Goal: Task Accomplishment & Management: Use online tool/utility

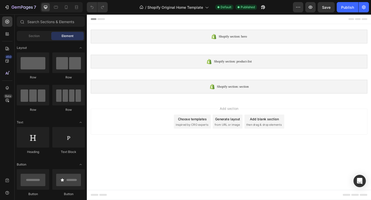
click at [206, 130] on div "Choose templates" at bounding box center [201, 128] width 31 height 5
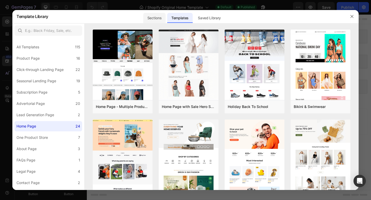
click at [160, 17] on div "Sections" at bounding box center [154, 18] width 22 height 10
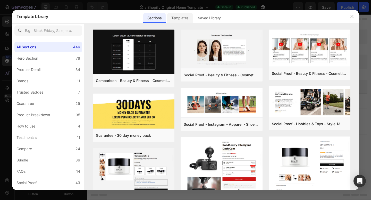
click at [176, 17] on div "Templates" at bounding box center [180, 18] width 26 height 10
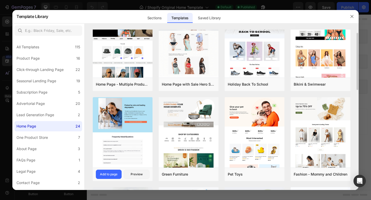
scroll to position [19, 0]
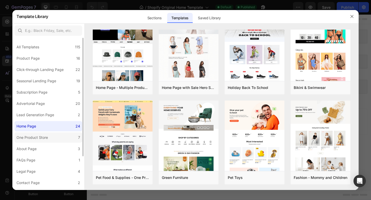
click at [77, 140] on label "One Product Store 7" at bounding box center [48, 138] width 68 height 10
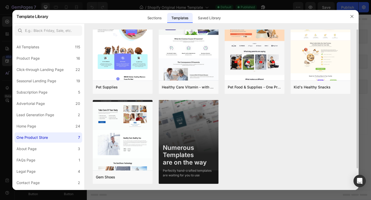
scroll to position [0, 0]
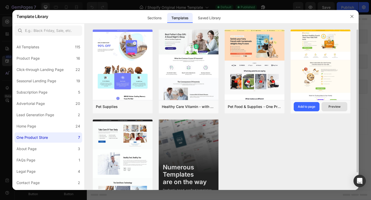
click at [336, 107] on div "Preview" at bounding box center [334, 107] width 12 height 5
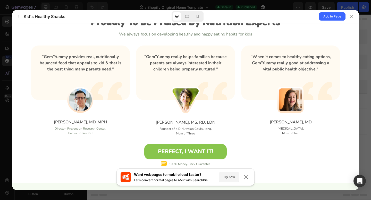
scroll to position [820, 0]
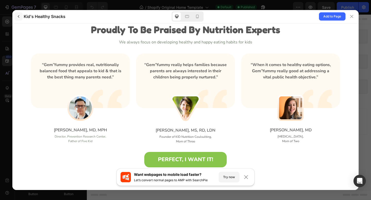
click at [19, 16] on icon "button" at bounding box center [18, 16] width 4 height 4
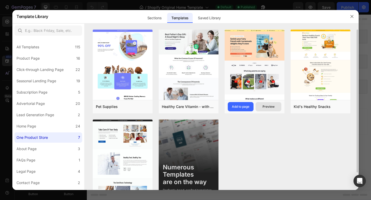
click at [263, 107] on div "Preview" at bounding box center [269, 107] width 12 height 5
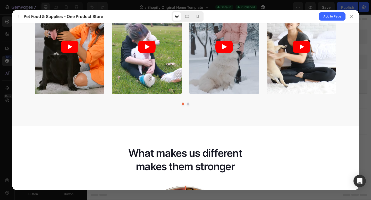
scroll to position [220, 0]
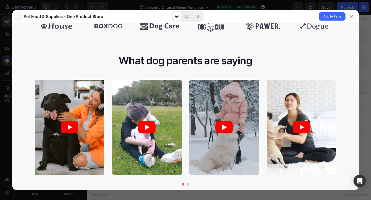
click at [20, 17] on icon "button" at bounding box center [18, 16] width 4 height 4
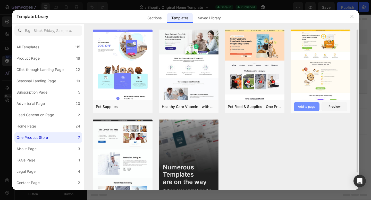
click at [309, 106] on div "Add to page" at bounding box center [307, 107] width 18 height 5
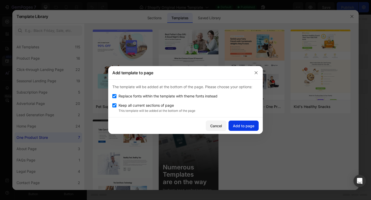
click at [250, 126] on div "Add to page" at bounding box center [243, 125] width 21 height 5
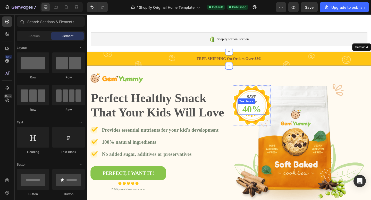
scroll to position [0, 0]
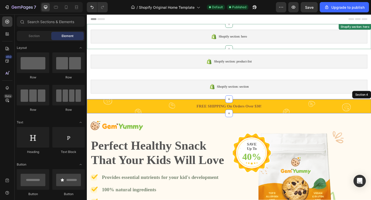
click at [260, 51] on div "Shopify section: hero Shopify section: hero" at bounding box center [241, 38] width 309 height 27
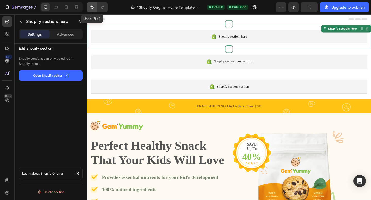
click at [92, 8] on icon "Undo/Redo" at bounding box center [91, 7] width 5 height 5
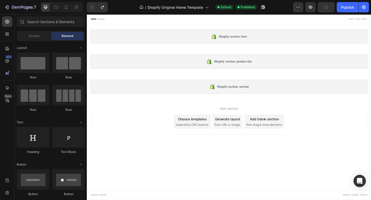
click at [209, 132] on span "inspired by CRO experts" at bounding box center [200, 134] width 35 height 5
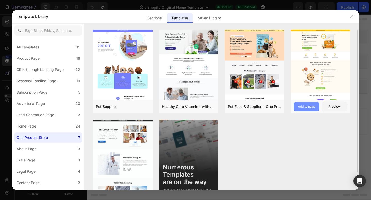
click at [311, 107] on div "Add to page" at bounding box center [307, 107] width 18 height 5
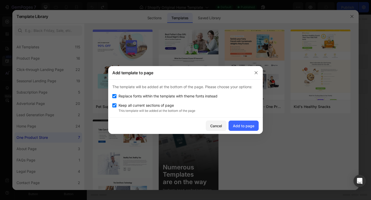
click at [139, 104] on span "Keep all current sections of page" at bounding box center [145, 106] width 55 height 6
checkbox input "false"
click at [244, 124] on div "Add to page" at bounding box center [243, 125] width 21 height 5
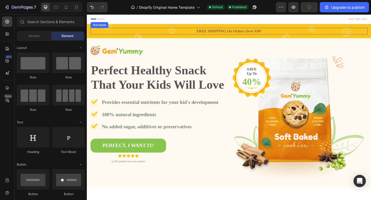
click at [278, 31] on p "FREE SHIPPING On Orders Over $30!" at bounding box center [241, 33] width 300 height 6
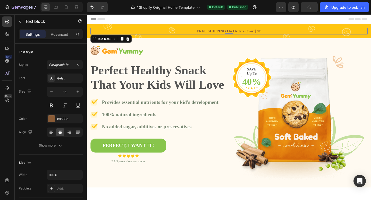
click at [278, 31] on p "FREE SHIPPING On Orders Over $30!" at bounding box center [241, 33] width 300 height 6
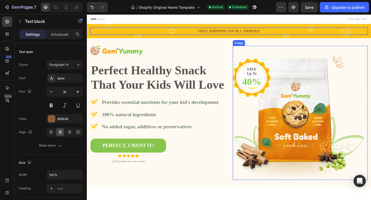
click at [250, 49] on img at bounding box center [318, 122] width 147 height 146
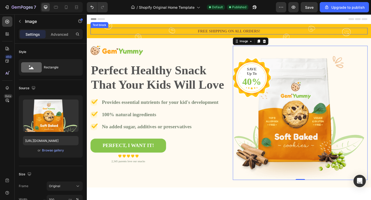
click at [245, 34] on p "FREE SHIPPING ON ALL ORDERS!" at bounding box center [241, 33] width 300 height 6
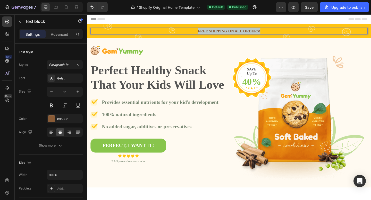
click at [245, 34] on p "FREE SHIPPING ON ALL ORDERS!" at bounding box center [241, 33] width 300 height 6
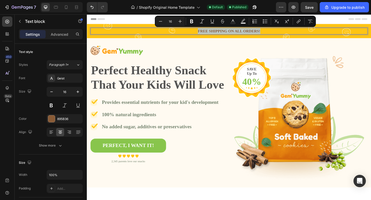
click at [245, 34] on p "FREE SHIPPING ON ALL ORDERS!" at bounding box center [241, 33] width 300 height 6
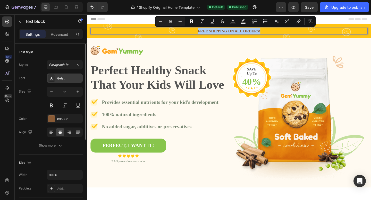
click at [65, 77] on div "Geist" at bounding box center [69, 78] width 24 height 5
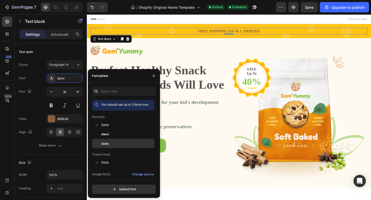
click at [99, 140] on div at bounding box center [96, 143] width 9 height 9
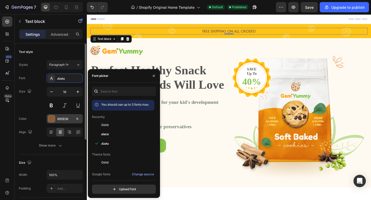
click at [52, 117] on div at bounding box center [51, 119] width 7 height 7
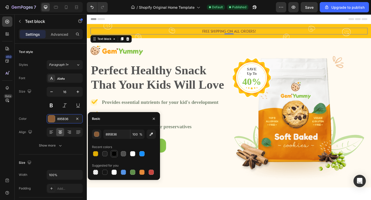
click at [115, 156] on div at bounding box center [114, 153] width 5 height 5
type input "030302"
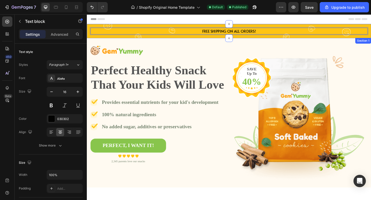
click at [187, 37] on div "FREE SHIPPING ON ALL ORDERS! Text block 0 Row Section 1" at bounding box center [241, 32] width 309 height 15
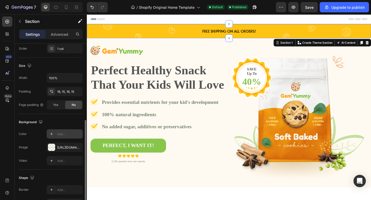
scroll to position [143, 0]
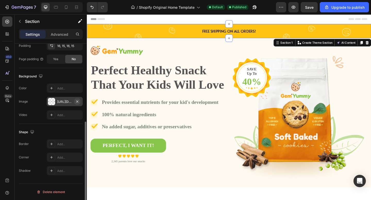
click at [77, 102] on icon "button" at bounding box center [77, 102] width 4 height 4
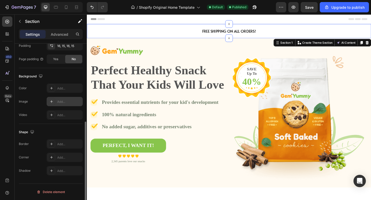
click at [63, 104] on div "Add..." at bounding box center [69, 102] width 24 height 5
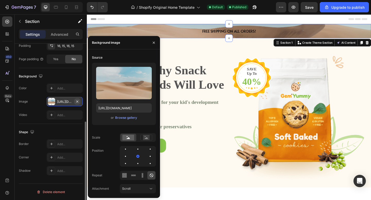
click at [78, 102] on icon "button" at bounding box center [77, 102] width 4 height 4
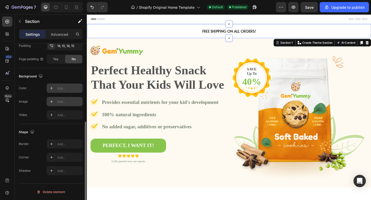
click at [64, 89] on div "Add..." at bounding box center [69, 88] width 24 height 5
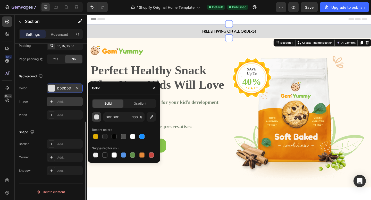
click at [100, 118] on button "button" at bounding box center [96, 117] width 9 height 9
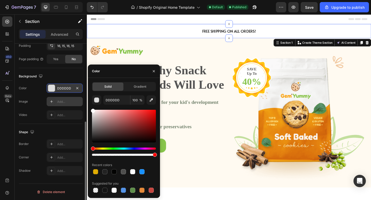
drag, startPoint x: 95, startPoint y: 116, endPoint x: 88, endPoint y: 103, distance: 14.7
click at [88, 103] on div "Solid Gradient DDDDDD 100 % Recent colors Suggested for you" at bounding box center [124, 138] width 72 height 112
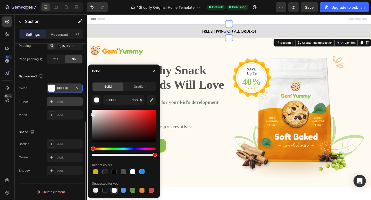
click at [92, 114] on div at bounding box center [93, 115] width 4 height 4
type input "E0E0E0"
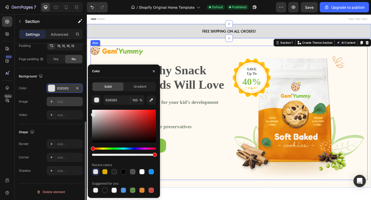
click at [126, 62] on div "Image Perfect Healthy Snack That Your Kids Will Love Heading Image Provides ess…" at bounding box center [164, 122] width 147 height 146
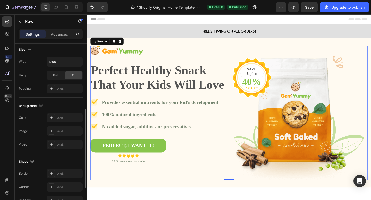
scroll to position [0, 0]
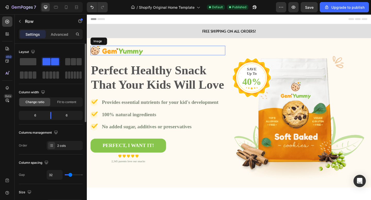
click at [126, 53] on img at bounding box center [119, 54] width 57 height 10
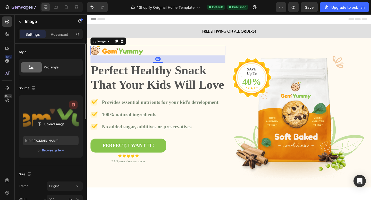
click at [75, 104] on icon "button" at bounding box center [73, 104] width 5 height 5
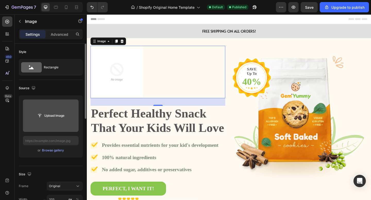
click at [60, 119] on input "file" at bounding box center [51, 116] width 36 height 9
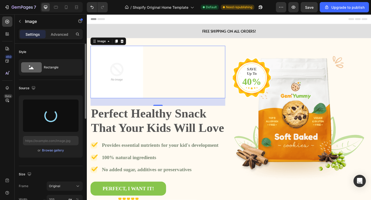
type input "https://cdn.shopify.com/s/files/1/0773/7363/6859/files/gempages_581676005362500…"
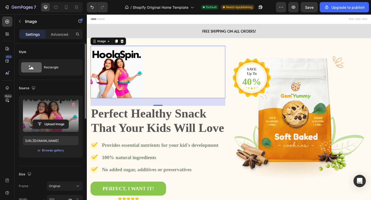
click at [117, 81] on img at bounding box center [119, 77] width 57 height 57
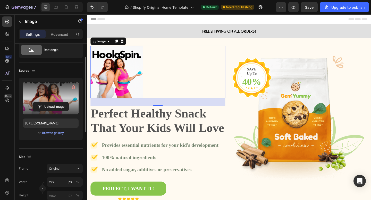
scroll to position [43, 0]
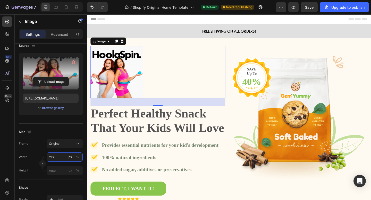
click at [63, 157] on input "222" at bounding box center [65, 157] width 36 height 9
click at [55, 170] on p "Full 100%" at bounding box center [64, 169] width 30 height 5
type input "100"
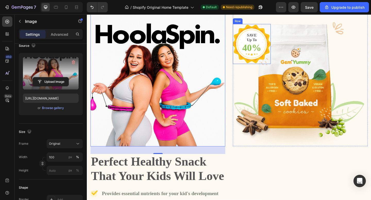
scroll to position [43, 0]
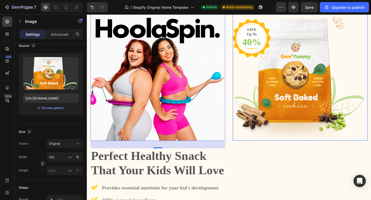
click at [285, 95] on img at bounding box center [318, 79] width 147 height 146
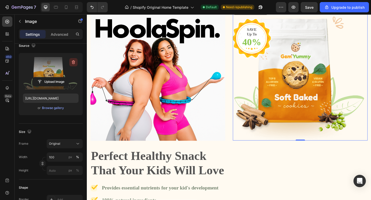
click at [74, 62] on icon "button" at bounding box center [73, 63] width 3 height 4
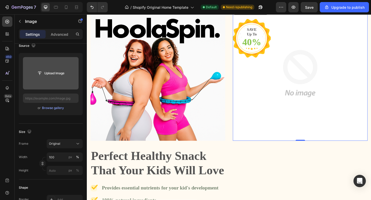
click at [55, 72] on input "file" at bounding box center [51, 73] width 36 height 9
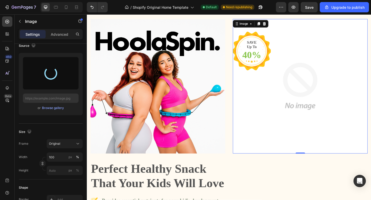
scroll to position [5, 0]
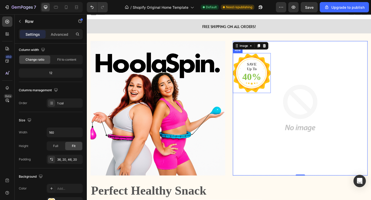
click at [278, 94] on div "SAVE Up To Text block 40% Text block Row" at bounding box center [265, 78] width 41 height 43
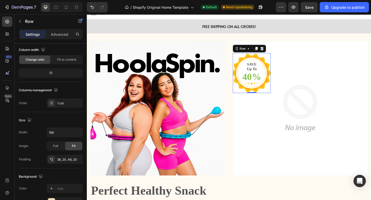
scroll to position [0, 0]
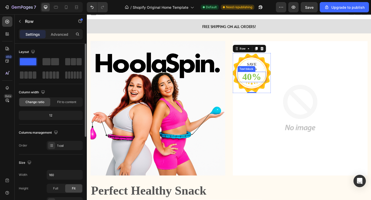
click at [270, 81] on p "40%" at bounding box center [266, 83] width 30 height 10
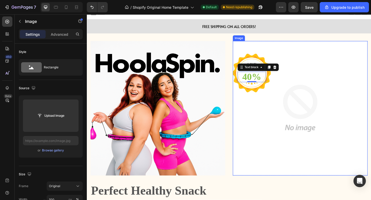
click at [306, 116] on img at bounding box center [318, 117] width 147 height 147
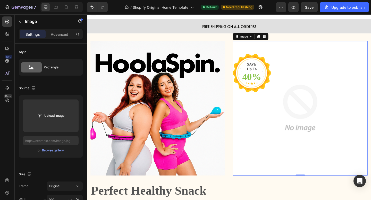
click at [301, 127] on img at bounding box center [318, 117] width 147 height 147
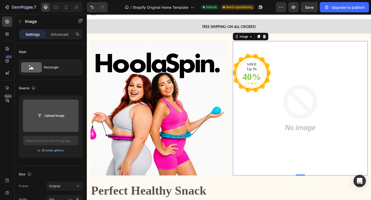
click at [56, 120] on input "file" at bounding box center [51, 116] width 36 height 9
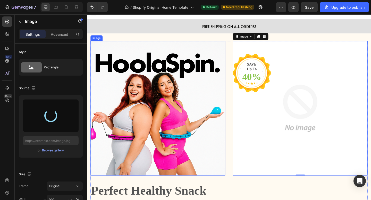
type input "https://cdn.shopify.com/s/files/1/0773/7363/6859/files/gempages_581676005362500…"
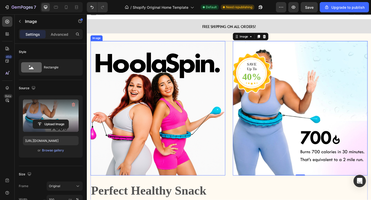
click at [226, 119] on img at bounding box center [164, 117] width 147 height 147
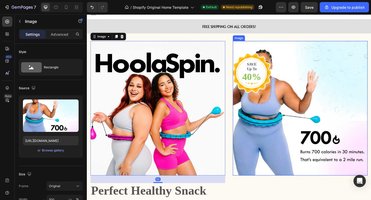
click at [268, 113] on img at bounding box center [318, 117] width 147 height 147
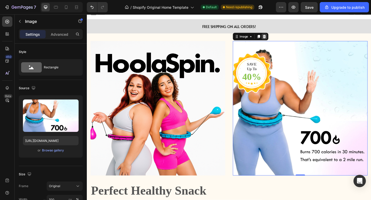
click at [282, 38] on div at bounding box center [280, 39] width 6 height 6
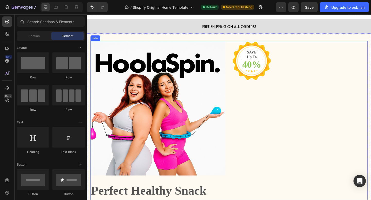
click at [232, 109] on img at bounding box center [164, 117] width 147 height 147
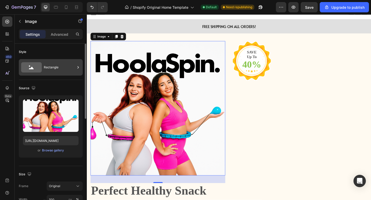
click at [53, 68] on div "Rectangle" at bounding box center [59, 68] width 31 height 12
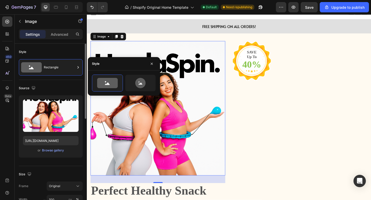
click at [51, 46] on div "Style Rectangle" at bounding box center [51, 62] width 64 height 36
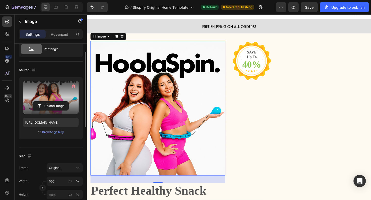
scroll to position [42, 0]
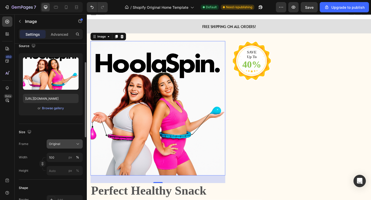
click at [65, 146] on div "Original" at bounding box center [61, 144] width 25 height 5
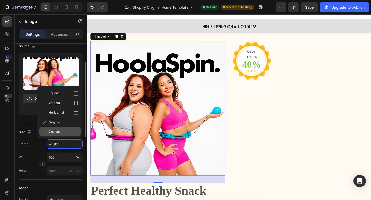
click at [61, 132] on div "Custom" at bounding box center [64, 132] width 30 height 5
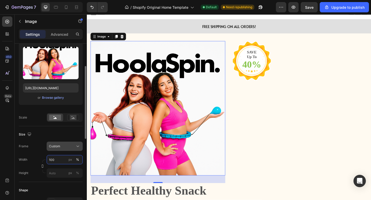
scroll to position [68, 0]
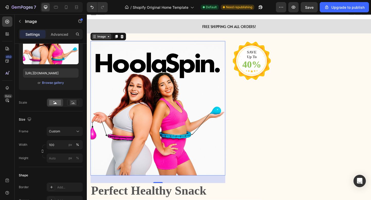
click at [106, 37] on div "Image" at bounding box center [102, 38] width 11 height 5
click at [193, 70] on img at bounding box center [164, 117] width 147 height 147
click at [125, 38] on icon at bounding box center [124, 39] width 3 height 4
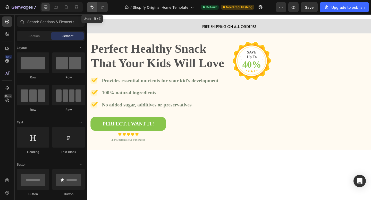
click at [89, 3] on button "Undo/Redo" at bounding box center [92, 7] width 10 height 10
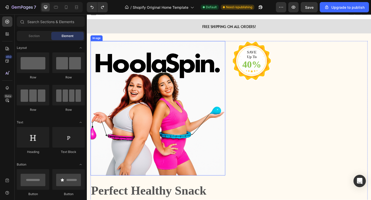
click at [171, 95] on img at bounding box center [164, 117] width 147 height 147
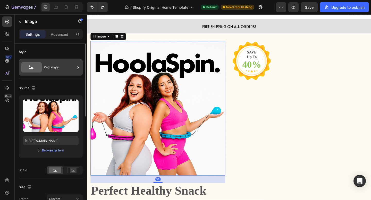
click at [65, 71] on div "Rectangle" at bounding box center [59, 68] width 31 height 12
click at [53, 89] on div "Source" at bounding box center [51, 88] width 64 height 8
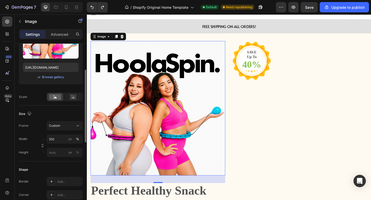
scroll to position [75, 0]
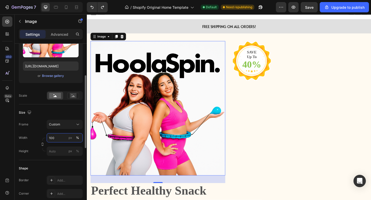
click at [64, 138] on input "100" at bounding box center [65, 137] width 36 height 9
type input "2000"
click at [69, 129] on button "Custom" at bounding box center [65, 124] width 36 height 9
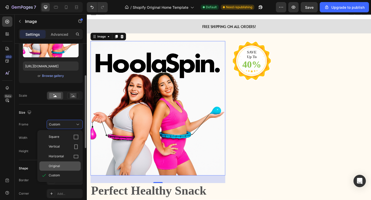
click at [61, 165] on div "Original" at bounding box center [64, 166] width 30 height 5
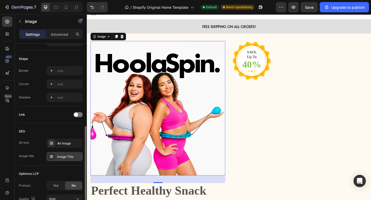
scroll to position [218, 0]
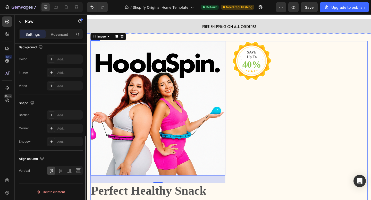
click at [263, 104] on div "SAVE Up To Text block 40% Text block Row Row" at bounding box center [318, 176] width 147 height 265
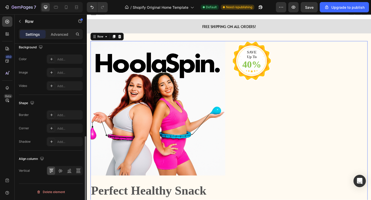
scroll to position [0, 0]
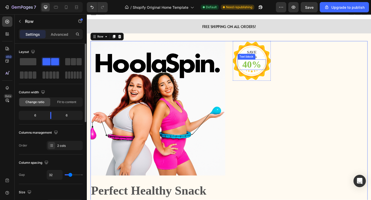
click at [271, 71] on p "40%" at bounding box center [266, 69] width 30 height 10
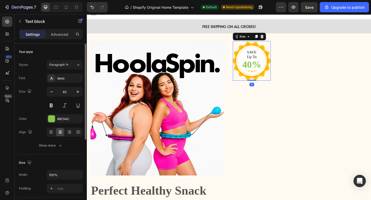
click at [276, 47] on div "SAVE Up To Text block 40% Text block Row 0" at bounding box center [265, 65] width 41 height 43
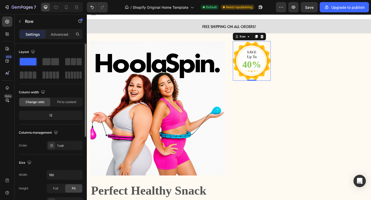
click at [283, 46] on div "SAVE Up To Text block 40% Text block Row 0" at bounding box center [265, 65] width 41 height 43
click at [278, 40] on icon at bounding box center [277, 39] width 4 height 4
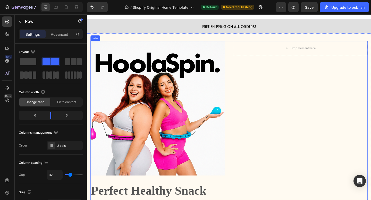
click at [275, 64] on div "Drop element here Row" at bounding box center [318, 176] width 147 height 265
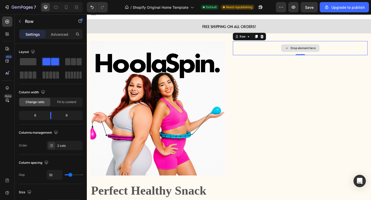
click at [282, 53] on div "Drop element here" at bounding box center [318, 51] width 147 height 15
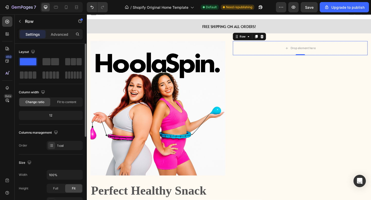
click at [30, 63] on span at bounding box center [28, 61] width 16 height 7
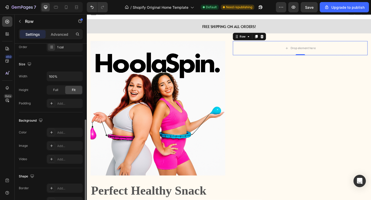
scroll to position [143, 0]
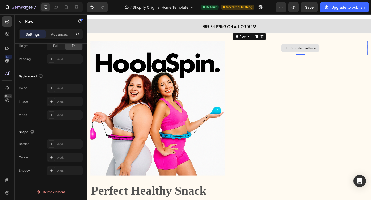
click at [269, 55] on div "Drop element here" at bounding box center [318, 51] width 147 height 15
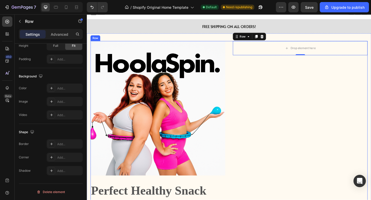
scroll to position [29, 0]
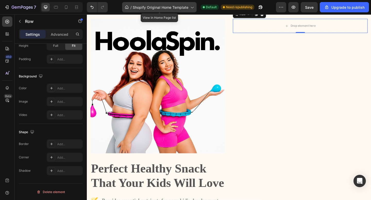
click at [186, 9] on span "Shopify Original Home Template" at bounding box center [161, 7] width 56 height 5
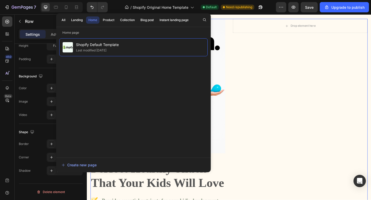
click at [266, 96] on div "Drop element here Row" at bounding box center [318, 151] width 147 height 265
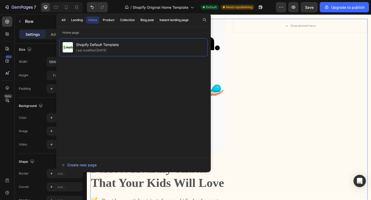
click at [243, 38] on div "Image Perfect Healthy Snack That Your Kids Will Love Heading Image Provides ess…" at bounding box center [241, 151] width 301 height 265
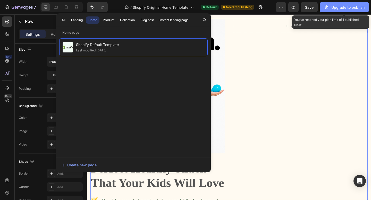
click at [330, 12] on button "Upgrade to publish" at bounding box center [344, 7] width 49 height 10
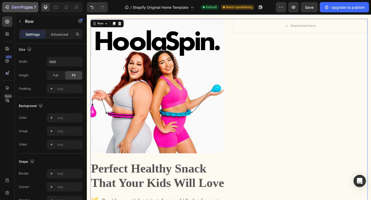
click at [25, 10] on button "7" at bounding box center [20, 7] width 36 height 10
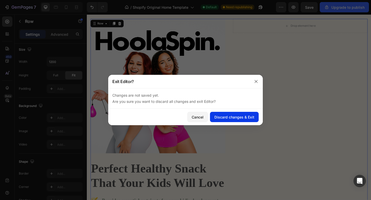
click at [227, 115] on div "Discard changes & Exit" at bounding box center [234, 117] width 40 height 5
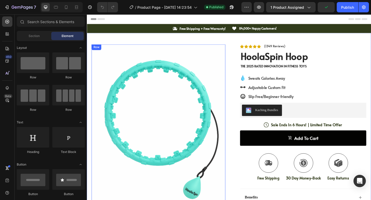
scroll to position [157, 0]
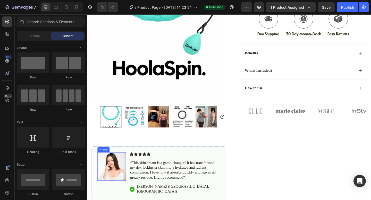
click at [116, 175] on img at bounding box center [113, 180] width 31 height 31
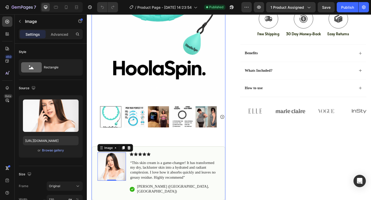
scroll to position [0, 0]
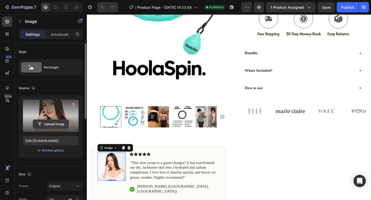
click at [48, 124] on input "file" at bounding box center [51, 124] width 36 height 9
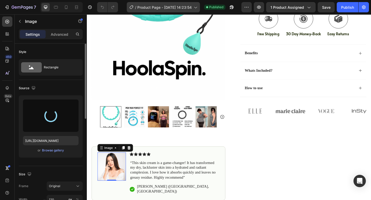
type input "[URL][DOMAIN_NAME]"
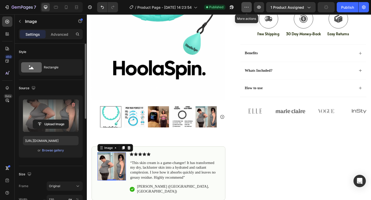
click at [247, 7] on icon "button" at bounding box center [246, 7] width 5 height 5
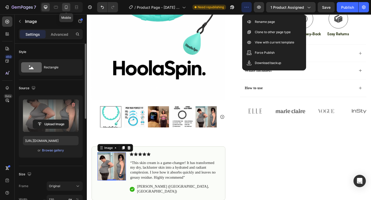
click at [68, 8] on icon at bounding box center [66, 7] width 5 height 5
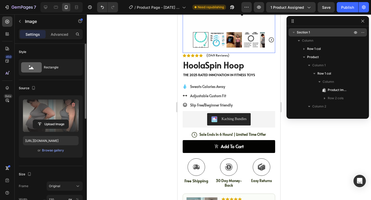
scroll to position [139, 0]
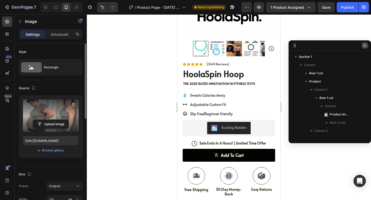
click at [365, 46] on icon "button" at bounding box center [365, 46] width 4 height 4
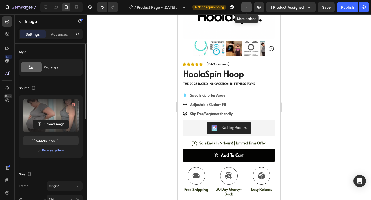
click at [245, 9] on icon "button" at bounding box center [246, 7] width 5 height 5
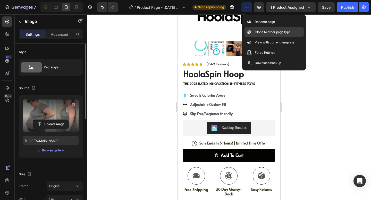
click at [269, 34] on p "Clone to other page type" at bounding box center [273, 32] width 36 height 5
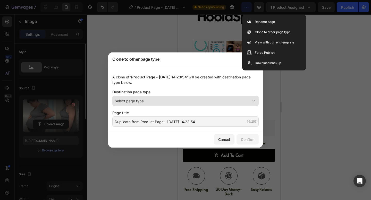
click at [172, 106] on button "Select page type" at bounding box center [185, 101] width 146 height 10
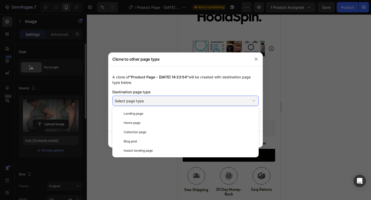
click at [174, 93] on div "Destination page type" at bounding box center [185, 91] width 146 height 5
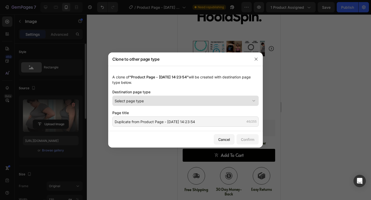
click at [174, 101] on div "Select page type" at bounding box center [183, 100] width 136 height 5
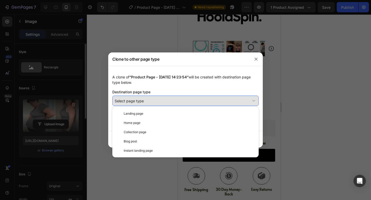
click at [182, 96] on button "Select page type" at bounding box center [185, 101] width 146 height 10
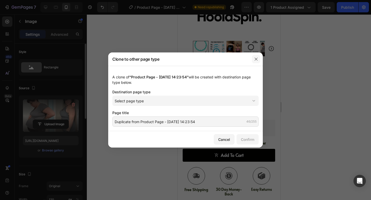
click at [253, 62] on button "button" at bounding box center [256, 59] width 8 height 8
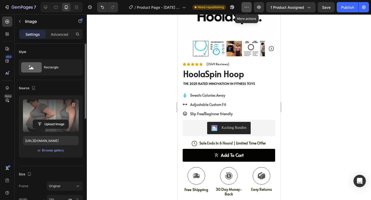
click at [250, 7] on button "button" at bounding box center [246, 7] width 10 height 10
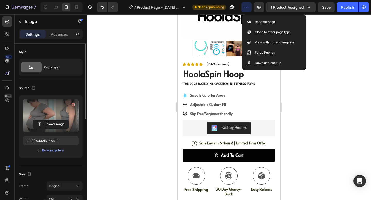
click at [338, 36] on div at bounding box center [229, 107] width 284 height 186
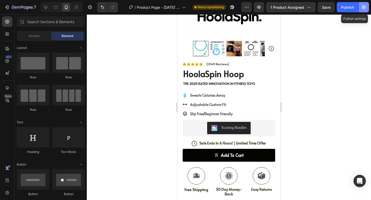
click at [361, 10] on button "button" at bounding box center [364, 7] width 10 height 10
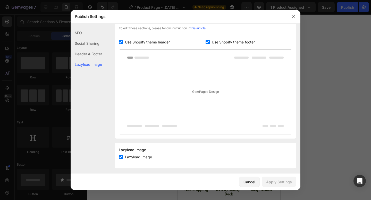
scroll to position [92, 0]
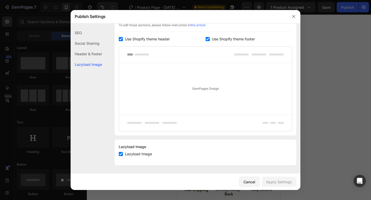
click at [99, 54] on div "Header & Footer" at bounding box center [86, 54] width 31 height 11
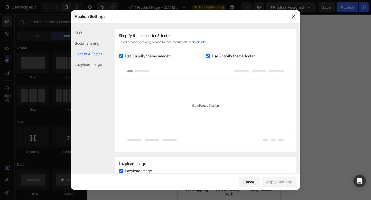
click at [92, 45] on div "Social Sharing" at bounding box center [86, 43] width 31 height 11
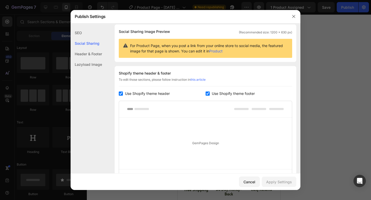
scroll to position [33, 0]
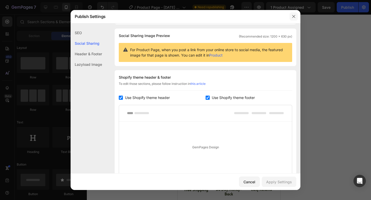
click at [290, 18] on button "button" at bounding box center [294, 16] width 8 height 8
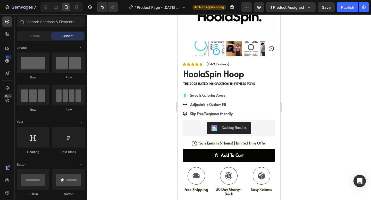
click at [51, 6] on div at bounding box center [61, 7] width 42 height 10
click at [48, 7] on div at bounding box center [45, 7] width 8 height 8
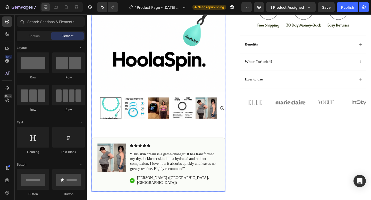
scroll to position [214, 0]
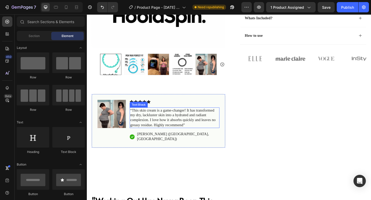
click at [159, 127] on p "“This skin cream is a game-changer! It has transformed my dry, lackluster skin …" at bounding box center [182, 126] width 97 height 21
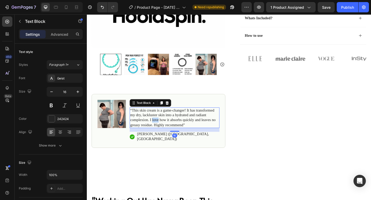
click at [159, 127] on p "“This skin cream is a game-changer! It has transformed my dry, lackluster skin …" at bounding box center [182, 126] width 97 height 21
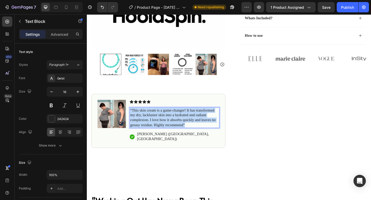
click at [159, 127] on p "“This skin cream is a game-changer! It has transformed my dry, lackluster skin …" at bounding box center [182, 126] width 97 height 21
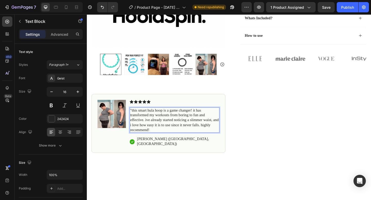
click at [158, 139] on p ""this smart hula hoop is a game changer! it has transformed my workouts from bo…" at bounding box center [182, 129] width 97 height 27
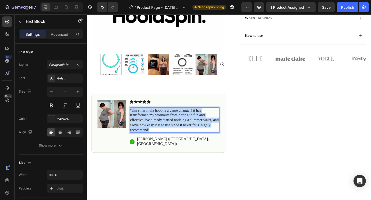
click at [158, 139] on p ""this smart hula hoop is a game changer! it has transformed my workouts from bo…" at bounding box center [182, 129] width 97 height 27
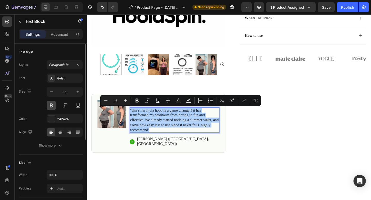
click at [51, 103] on button at bounding box center [51, 105] width 9 height 9
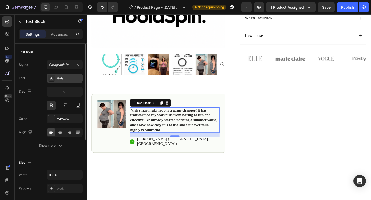
click at [68, 80] on div "Geist" at bounding box center [69, 78] width 24 height 5
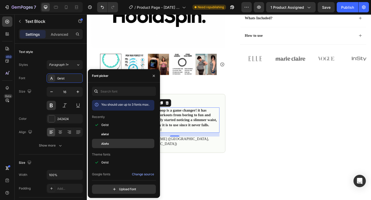
click at [106, 145] on span "Alata" at bounding box center [104, 143] width 7 height 5
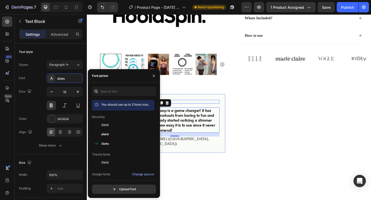
click at [227, 105] on div "Image Icon Icon Icon Icon Icon Icon List "this smart hula hoop is a game change…" at bounding box center [165, 133] width 146 height 64
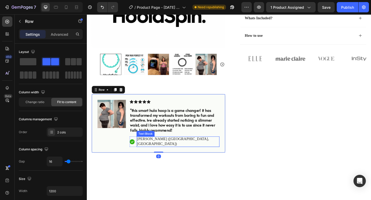
click at [166, 150] on p "[PERSON_NAME] ([GEOGRAPHIC_DATA], [GEOGRAPHIC_DATA])" at bounding box center [185, 153] width 89 height 11
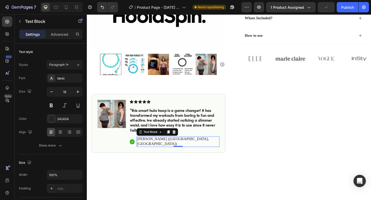
click at [150, 150] on p "[PERSON_NAME] ([GEOGRAPHIC_DATA], [GEOGRAPHIC_DATA])" at bounding box center [185, 153] width 89 height 11
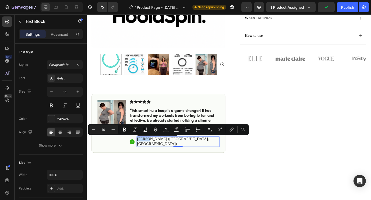
click at [150, 150] on p "[PERSON_NAME] ([GEOGRAPHIC_DATA], [GEOGRAPHIC_DATA])" at bounding box center [185, 153] width 89 height 11
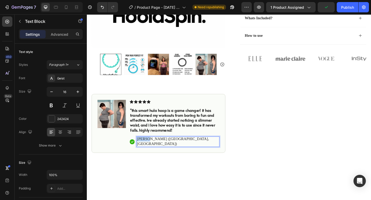
click at [150, 150] on p "[PERSON_NAME] ([GEOGRAPHIC_DATA], [GEOGRAPHIC_DATA])" at bounding box center [185, 153] width 89 height 11
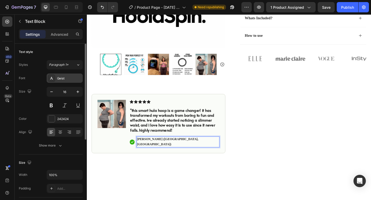
click at [61, 82] on div "Geist" at bounding box center [65, 78] width 36 height 9
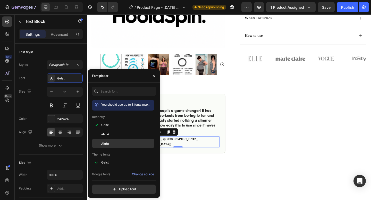
click at [106, 146] on span "Alata" at bounding box center [104, 143] width 7 height 5
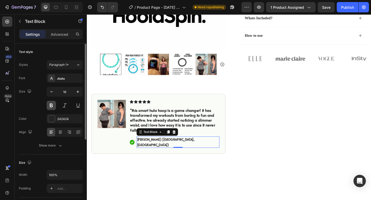
click at [48, 101] on button at bounding box center [51, 105] width 9 height 9
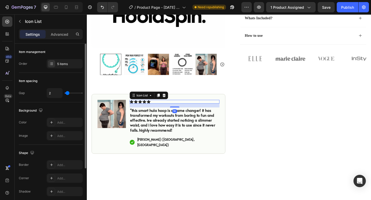
click at [227, 111] on div "Icon Icon Icon Icon Icon" at bounding box center [182, 110] width 98 height 4
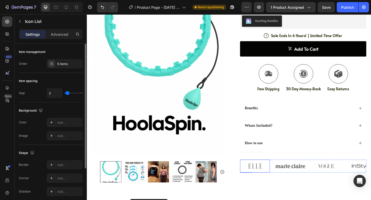
scroll to position [89, 0]
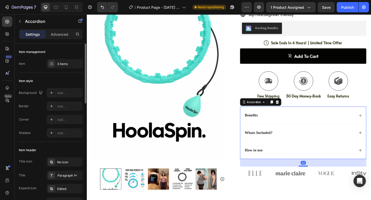
click at [279, 132] on div "Benefits" at bounding box center [322, 124] width 137 height 19
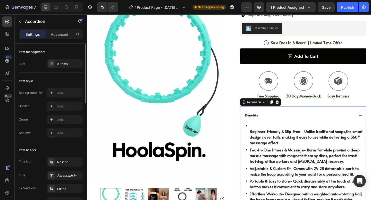
click at [283, 125] on div "Benefits" at bounding box center [318, 124] width 120 height 7
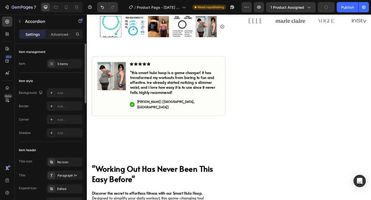
scroll to position [333, 0]
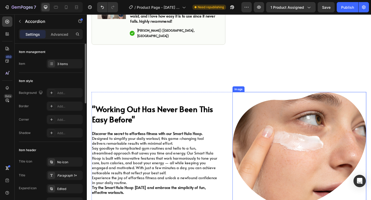
click at [301, 133] on img at bounding box center [318, 161] width 146 height 125
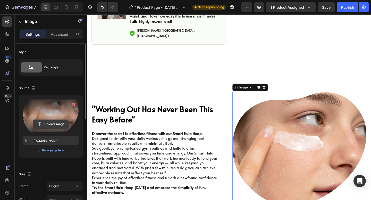
click at [40, 122] on input "file" at bounding box center [51, 124] width 36 height 9
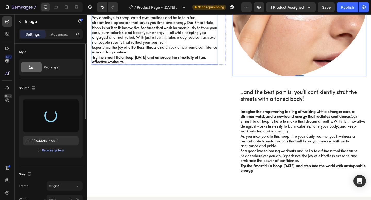
scroll to position [479, 0]
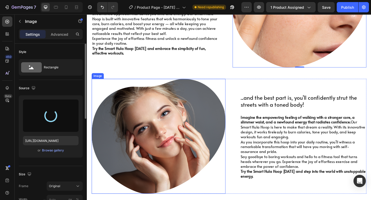
click at [196, 133] on img at bounding box center [165, 147] width 146 height 125
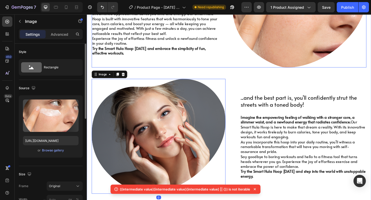
click at [278, 25] on img at bounding box center [318, 9] width 146 height 125
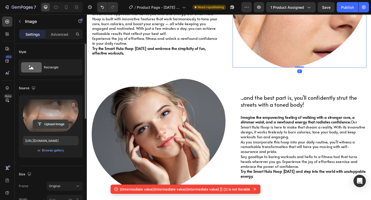
click at [49, 123] on input "file" at bounding box center [51, 124] width 36 height 9
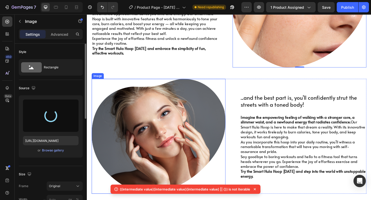
type input "[URL][DOMAIN_NAME]"
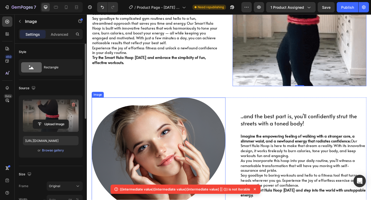
scroll to position [489, 0]
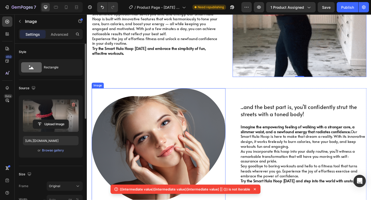
click at [204, 116] on img at bounding box center [165, 157] width 146 height 125
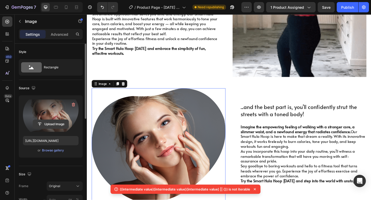
click at [55, 121] on input "file" at bounding box center [51, 124] width 36 height 9
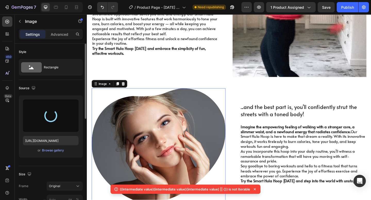
scroll to position [563, 0]
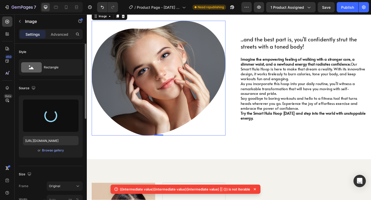
type input "[URL][DOMAIN_NAME]"
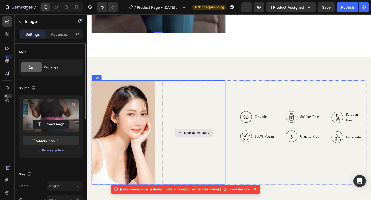
scroll to position [810, 0]
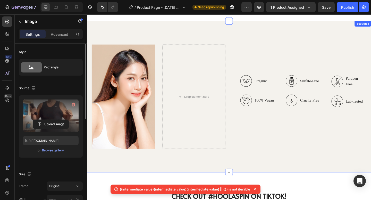
click at [245, 41] on div "Image Drop element here Row Organic 100% Vegan Item List Sulfate-Free Cruelty F…" at bounding box center [241, 104] width 309 height 165
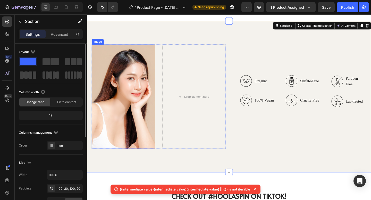
click at [144, 86] on img at bounding box center [126, 104] width 69 height 114
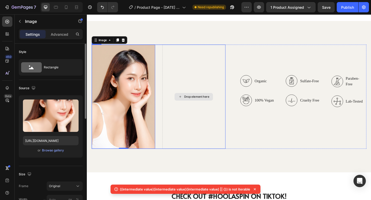
click at [187, 90] on div "Drop element here" at bounding box center [203, 104] width 69 height 114
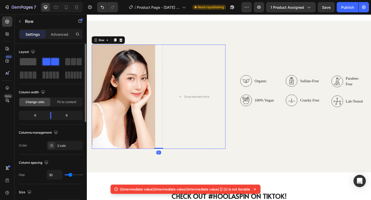
click at [28, 63] on span at bounding box center [28, 61] width 16 height 7
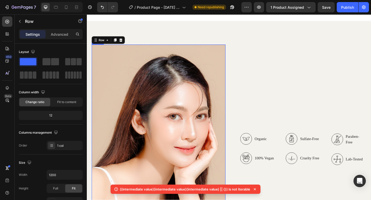
click at [156, 119] on img at bounding box center [165, 167] width 146 height 240
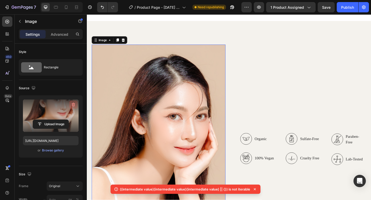
click at [72, 103] on icon "button" at bounding box center [73, 104] width 5 height 5
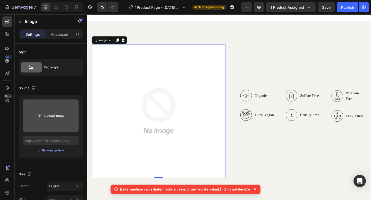
click at [61, 115] on input "file" at bounding box center [51, 116] width 36 height 9
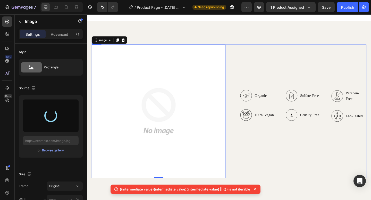
click at [293, 77] on div "Organic 100% Vegan Item List Sulfate-Free Cruelty Free Item List Paraben-Free L…" at bounding box center [318, 120] width 146 height 146
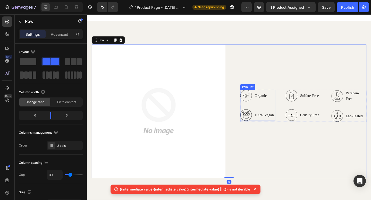
click at [272, 109] on div "Organic" at bounding box center [271, 103] width 37 height 13
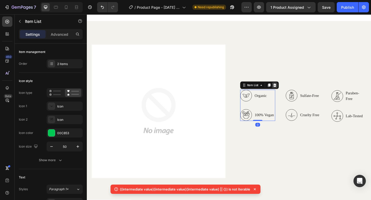
click at [290, 91] on icon at bounding box center [291, 92] width 4 height 4
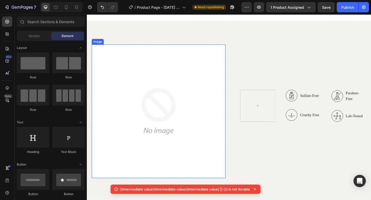
click at [197, 114] on img at bounding box center [165, 120] width 146 height 146
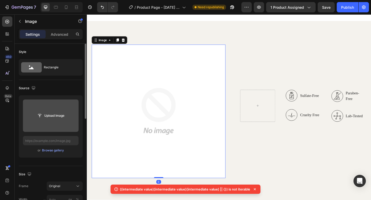
click at [43, 117] on input "file" at bounding box center [51, 116] width 36 height 9
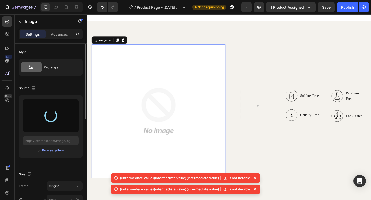
type input "[URL][DOMAIN_NAME]"
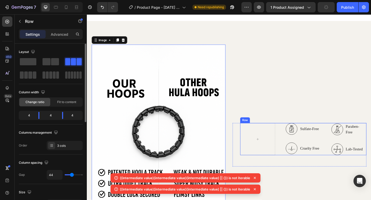
click at [295, 138] on div "Sulfate-Free Cruelty Free Item List Paraben-Free Lab-Tested Item List Row" at bounding box center [321, 150] width 137 height 35
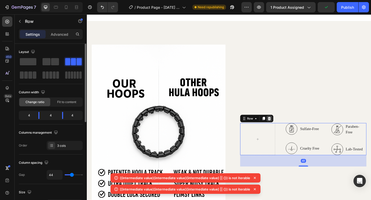
click at [284, 126] on icon at bounding box center [285, 128] width 4 height 4
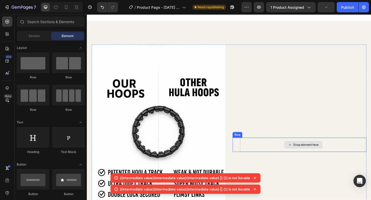
click at [293, 150] on div "Drop element here" at bounding box center [321, 156] width 137 height 15
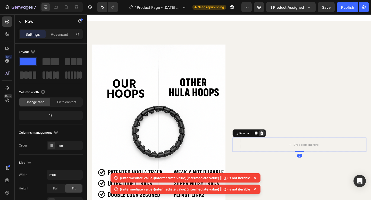
click at [279, 142] on div at bounding box center [277, 144] width 6 height 6
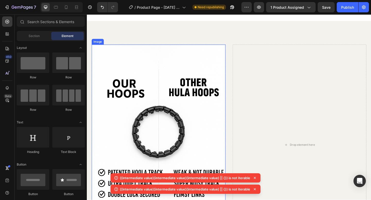
click at [228, 112] on img at bounding box center [165, 156] width 146 height 218
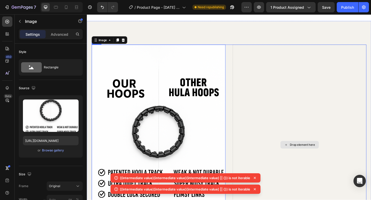
click at [277, 83] on div "Drop element here" at bounding box center [318, 156] width 146 height 218
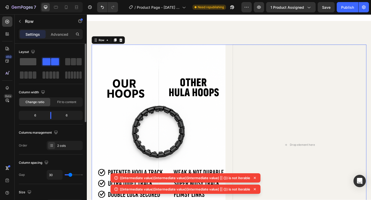
click at [31, 63] on span at bounding box center [28, 61] width 16 height 7
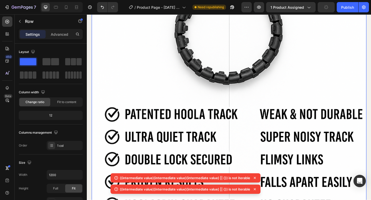
scroll to position [1019, 0]
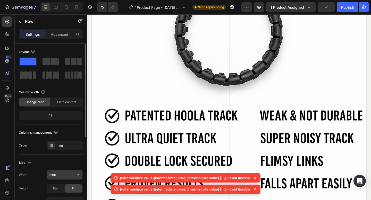
click at [56, 173] on input "1200" at bounding box center [65, 175] width 36 height 9
click at [78, 178] on button "button" at bounding box center [77, 175] width 9 height 9
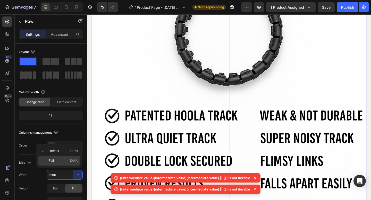
click at [65, 162] on p "Full 100%" at bounding box center [63, 161] width 29 height 5
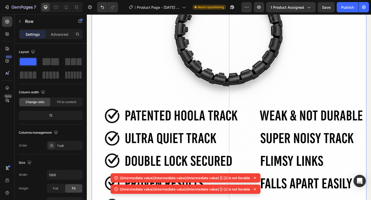
type input "100%"
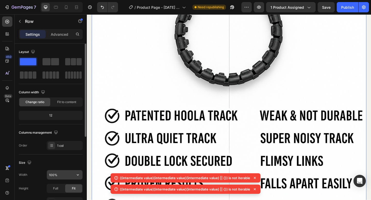
click at [63, 174] on input "100%" at bounding box center [65, 175] width 36 height 9
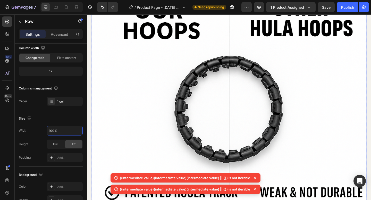
scroll to position [878, 0]
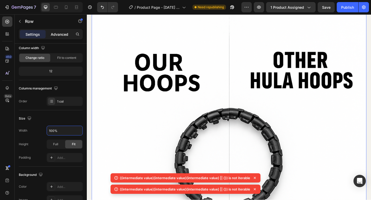
click at [59, 34] on p "Advanced" at bounding box center [60, 34] width 18 height 5
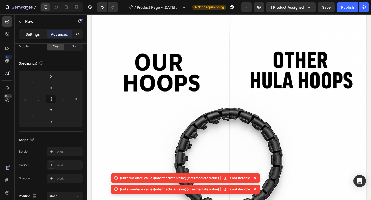
click at [37, 37] on div "Settings" at bounding box center [33, 34] width 26 height 8
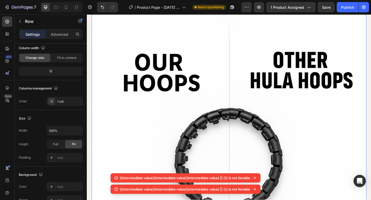
click at [184, 90] on img at bounding box center [241, 204] width 299 height 448
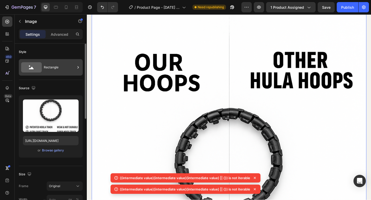
click at [44, 73] on div "Rectangle" at bounding box center [51, 67] width 64 height 16
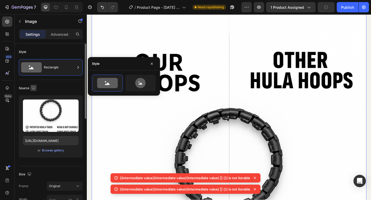
click at [36, 90] on button "button" at bounding box center [33, 88] width 6 height 6
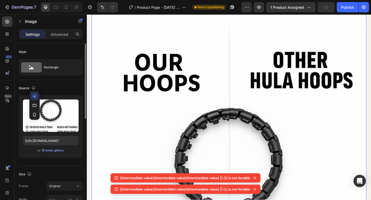
click at [64, 82] on div "Source Upload Image [URL][DOMAIN_NAME] or Browse gallery" at bounding box center [51, 123] width 64 height 86
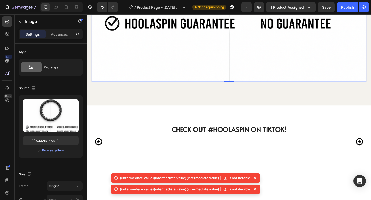
scroll to position [1209, 0]
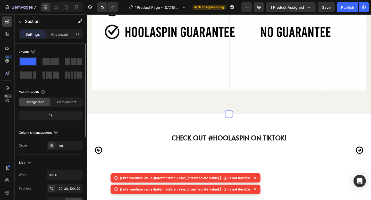
drag, startPoint x: 46, startPoint y: 61, endPoint x: 63, endPoint y: 64, distance: 17.7
click at [53, 64] on span at bounding box center [55, 61] width 8 height 7
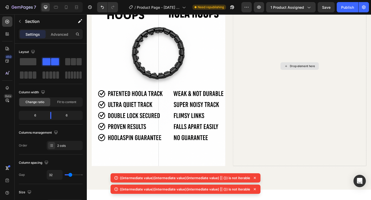
scroll to position [887, 0]
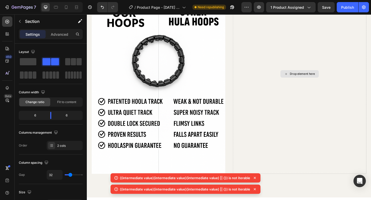
click at [265, 83] on div "Drop element here" at bounding box center [317, 79] width 145 height 218
click at [289, 96] on div "Drop element here" at bounding box center [317, 79] width 145 height 218
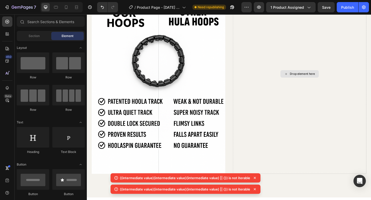
click at [317, 76] on div "Drop element here" at bounding box center [318, 79] width 42 height 8
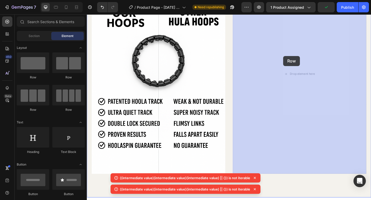
drag, startPoint x: 117, startPoint y: 79, endPoint x: 301, endPoint y: 60, distance: 184.4
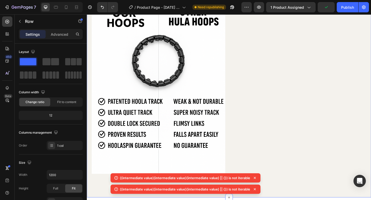
click at [290, 71] on div "Drop element here Row 0" at bounding box center [317, 79] width 145 height 218
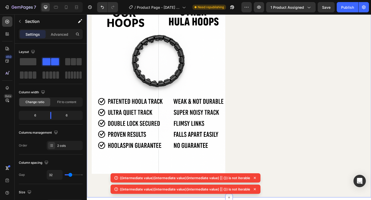
click at [293, 81] on div "Drop element here Row" at bounding box center [317, 79] width 145 height 218
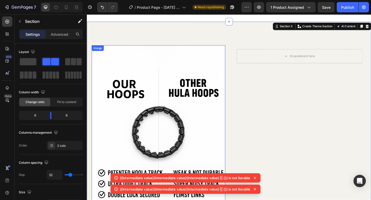
scroll to position [826, 0]
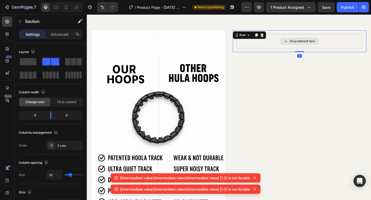
click at [280, 47] on div "Drop element here" at bounding box center [318, 43] width 137 height 15
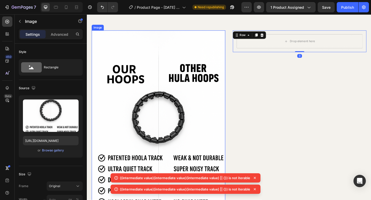
click at [226, 93] on img at bounding box center [164, 141] width 145 height 218
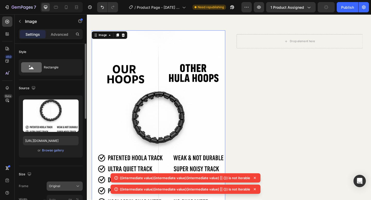
click at [59, 190] on button "Original" at bounding box center [65, 186] width 36 height 9
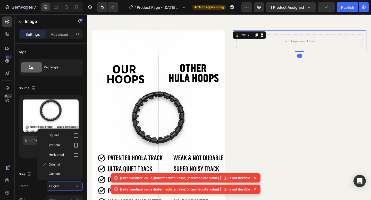
click at [317, 53] on div "Drop element here Row 0" at bounding box center [317, 44] width 145 height 24
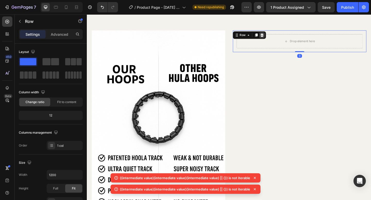
click at [276, 38] on icon at bounding box center [277, 37] width 3 height 4
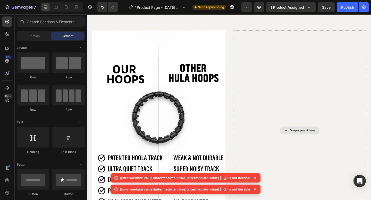
click at [218, 82] on img at bounding box center [164, 141] width 145 height 218
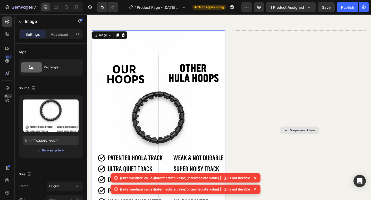
click at [276, 106] on div "Drop element here" at bounding box center [317, 141] width 145 height 218
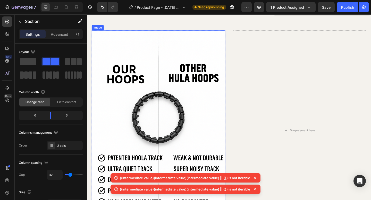
click at [237, 79] on img at bounding box center [164, 141] width 145 height 218
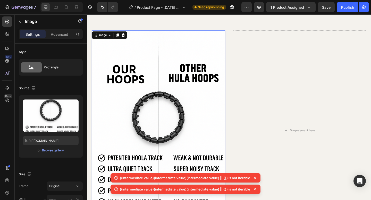
click at [242, 80] on div "Image 0 Row Row Drop element here Section 3" at bounding box center [241, 140] width 309 height 269
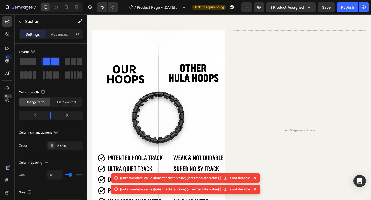
click at [242, 80] on div "Image Row Row Drop element here Section 3 You can create reusable sections Crea…" at bounding box center [241, 140] width 309 height 269
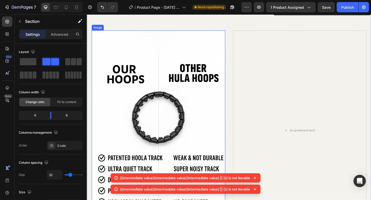
click at [237, 31] on div "Image Row Row Drop element here Section 3 You can create reusable sections Crea…" at bounding box center [241, 140] width 309 height 269
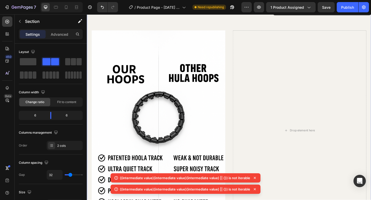
click at [237, 26] on div "Image Row Row Drop element here Section 3 You can create reusable sections Crea…" at bounding box center [241, 140] width 309 height 269
click at [86, 27] on div at bounding box center [79, 20] width 13 height 13
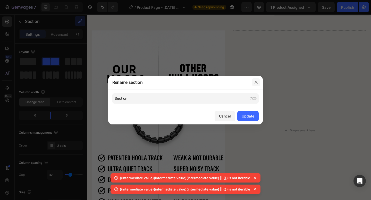
click at [258, 79] on button "button" at bounding box center [256, 82] width 8 height 8
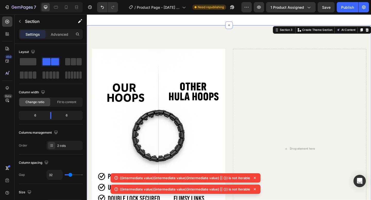
scroll to position [786, 0]
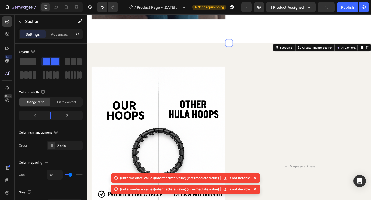
click at [155, 63] on div "Image Row Row Drop element here Section 3 You can create reusable sections Crea…" at bounding box center [241, 180] width 309 height 269
click at [31, 60] on span at bounding box center [28, 61] width 16 height 7
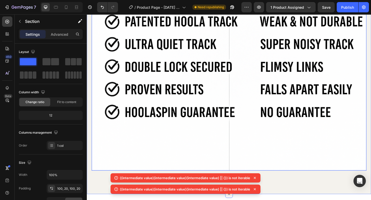
scroll to position [1134, 0]
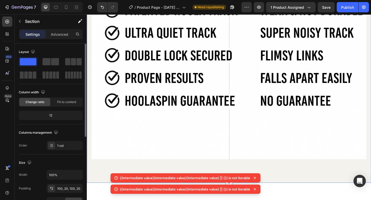
click at [50, 118] on div "12" at bounding box center [51, 115] width 62 height 7
click at [54, 116] on div "12" at bounding box center [51, 115] width 62 height 7
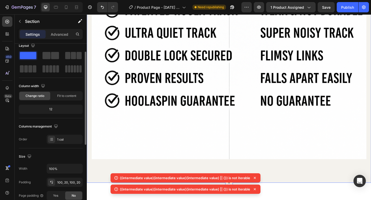
scroll to position [14, 0]
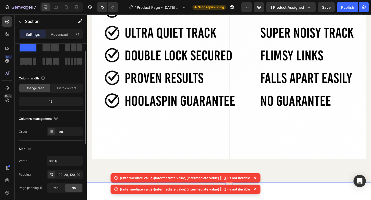
click at [53, 100] on div "12" at bounding box center [51, 101] width 62 height 7
click at [64, 83] on div "Column width Change ratio Fit to content" at bounding box center [51, 83] width 64 height 19
click at [64, 86] on div "Fit to content" at bounding box center [66, 88] width 31 height 8
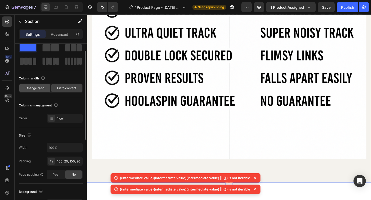
click at [43, 89] on span "Change ratio" at bounding box center [35, 88] width 19 height 5
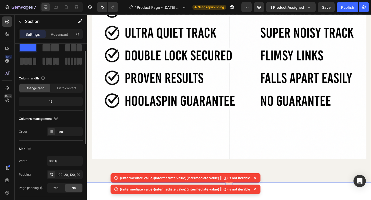
click at [55, 105] on div "12" at bounding box center [51, 101] width 62 height 7
click at [52, 102] on div "12" at bounding box center [51, 101] width 62 height 7
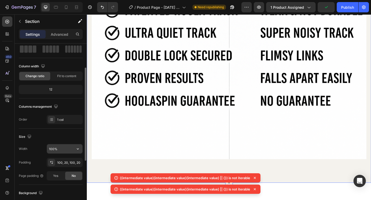
scroll to position [32, 0]
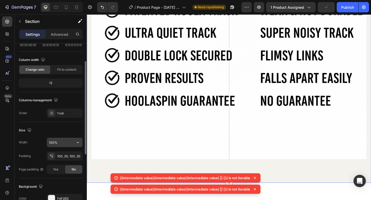
click at [66, 146] on input "100%" at bounding box center [65, 142] width 36 height 9
click at [75, 146] on button "button" at bounding box center [77, 142] width 9 height 9
click at [60, 142] on input "100%" at bounding box center [65, 142] width 36 height 9
click at [50, 143] on input "100%" at bounding box center [65, 142] width 36 height 9
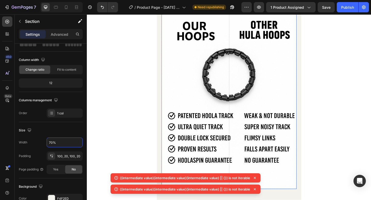
scroll to position [875, 0]
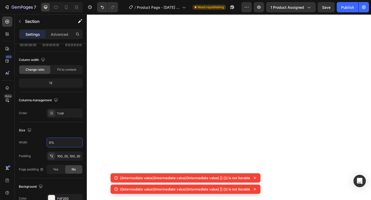
type input "60%"
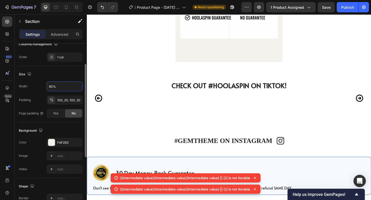
scroll to position [101, 0]
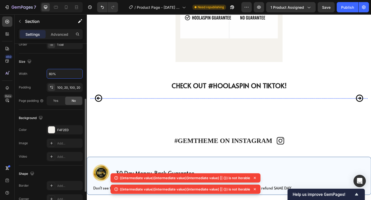
click at [155, 106] on img at bounding box center [127, 106] width 73 height 0
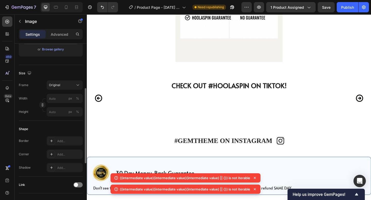
scroll to position [0, 0]
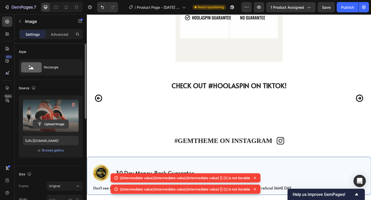
click at [50, 121] on input "file" at bounding box center [51, 124] width 36 height 9
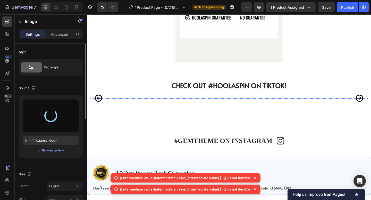
click at [201, 106] on img at bounding box center [203, 106] width 73 height 0
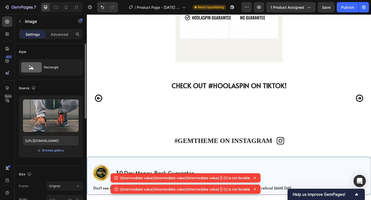
click at [131, 106] on img at bounding box center [127, 106] width 73 height 0
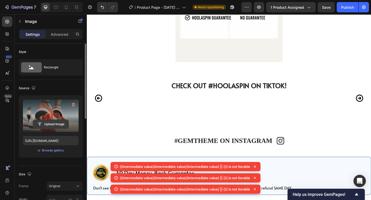
click at [51, 122] on input "file" at bounding box center [51, 124] width 36 height 9
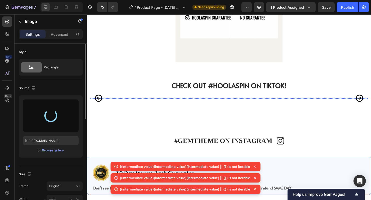
type input "[URL][DOMAIN_NAME]"
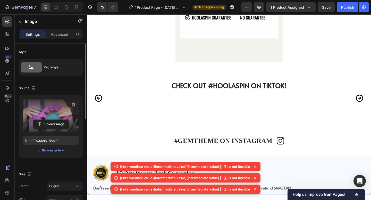
click at [191, 106] on img at bounding box center [203, 106] width 73 height 0
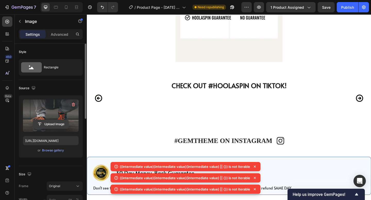
click at [52, 124] on input "file" at bounding box center [51, 124] width 36 height 9
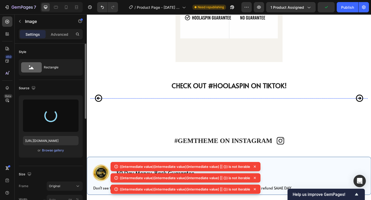
type input "[URL][DOMAIN_NAME]"
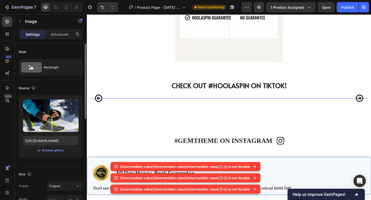
click at [291, 106] on img at bounding box center [279, 106] width 73 height 0
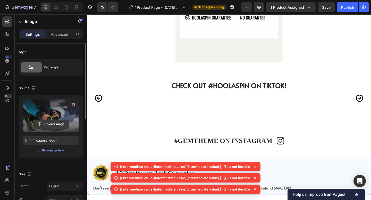
click at [52, 121] on input "file" at bounding box center [51, 124] width 36 height 9
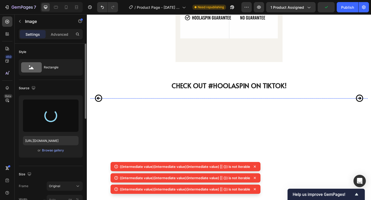
scroll to position [1026, 0]
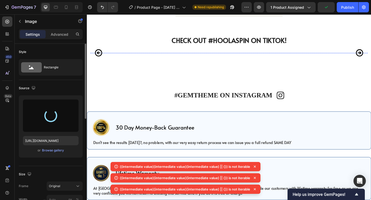
type input "[URL][DOMAIN_NAME]"
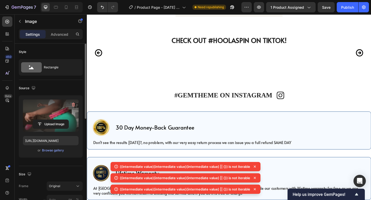
click at [358, 56] on img at bounding box center [355, 56] width 73 height 0
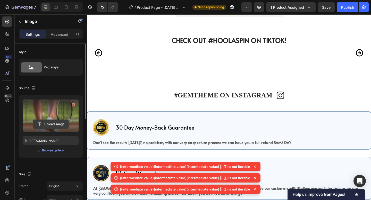
click at [59, 121] on input "file" at bounding box center [51, 124] width 36 height 9
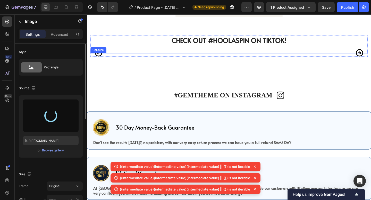
scroll to position [1088, 0]
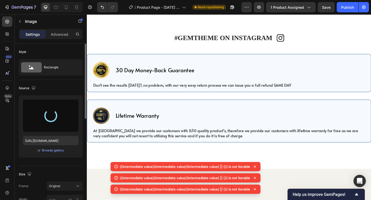
type input "[URL][DOMAIN_NAME]"
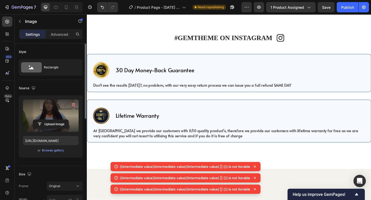
scroll to position [1048, 0]
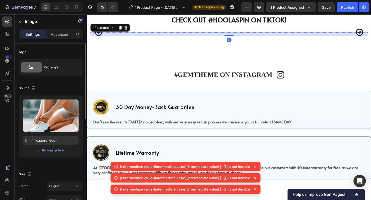
click at [322, 34] on img at bounding box center [355, 34] width 73 height 0
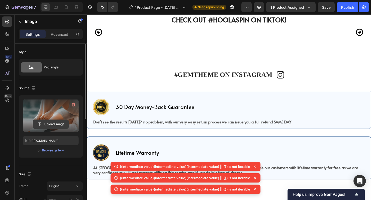
click at [56, 125] on input "file" at bounding box center [51, 124] width 36 height 9
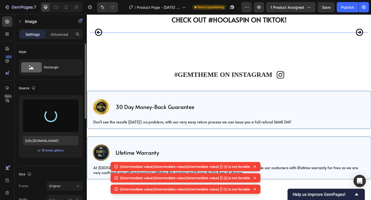
type input "[URL][DOMAIN_NAME]"
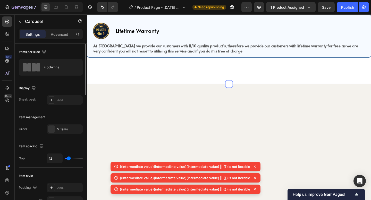
scroll to position [1190, 0]
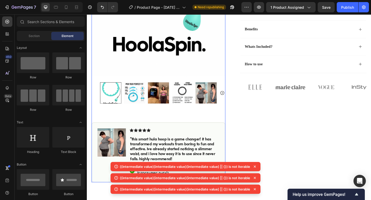
scroll to position [182, 0]
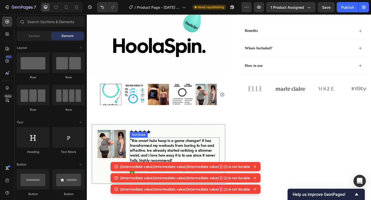
click at [137, 152] on p ""this smart hula hoop is a game changer! it has transformed my workouts from bo…" at bounding box center [182, 162] width 97 height 27
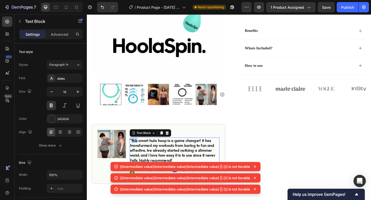
click at [137, 152] on p ""this smart hula hoop is a game changer! it has transformed my workouts from bo…" at bounding box center [182, 162] width 97 height 27
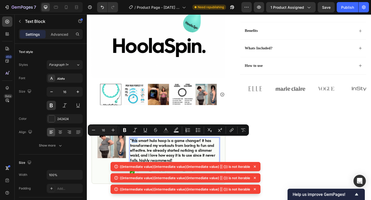
click at [137, 153] on p ""this smart hula hoop is a game changer! it has transformed my workouts from bo…" at bounding box center [182, 162] width 97 height 27
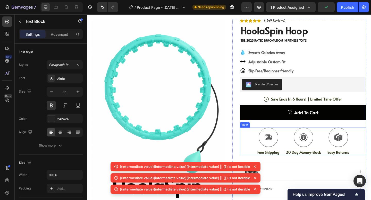
scroll to position [0, 0]
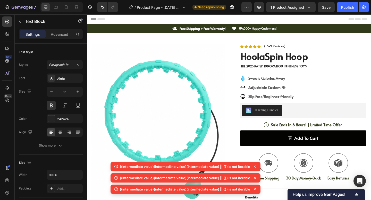
click at [313, 28] on div "Icon 84,000+ Happy Customers! Text Block Row" at bounding box center [319, 29] width 151 height 5
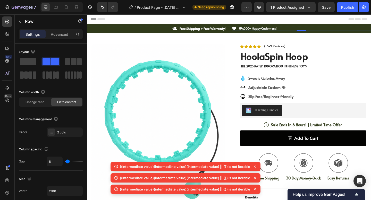
click at [141, 30] on div "Icon Free Shipping + Free Warranty! Text Block Row" at bounding box center [162, 30] width 151 height 6
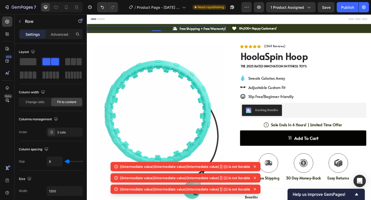
click at [138, 32] on div "Icon Free Shipping + Free Warranty! Text Block Row 0" at bounding box center [162, 30] width 151 height 6
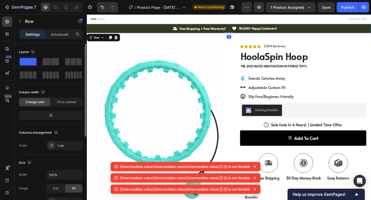
click at [110, 34] on div "Icon Free Shipping + Free Warranty! Text Block Row Icon 84,000+ Happy Customers…" at bounding box center [241, 30] width 309 height 10
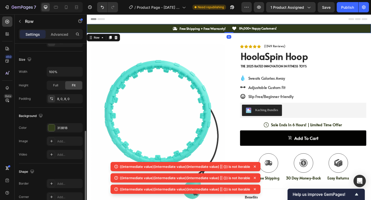
scroll to position [143, 0]
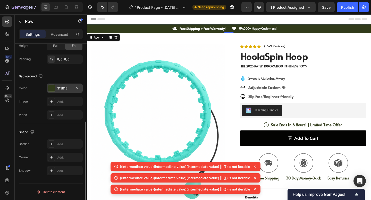
click at [53, 88] on div at bounding box center [51, 88] width 7 height 7
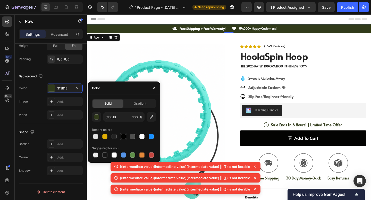
click at [123, 135] on div at bounding box center [123, 136] width 5 height 5
type input "030302"
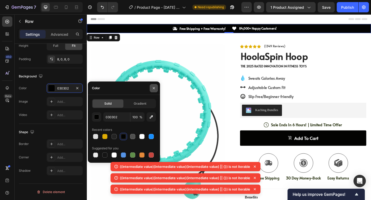
click at [153, 89] on icon "button" at bounding box center [154, 88] width 4 height 4
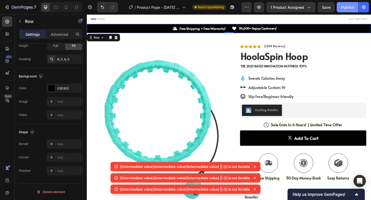
click at [349, 10] on div "Publish" at bounding box center [347, 7] width 13 height 5
click at [351, 10] on button "Publish" at bounding box center [348, 7] width 22 height 10
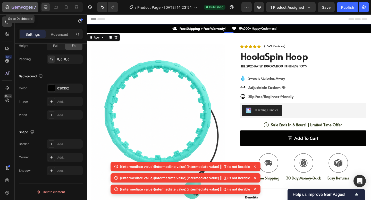
click at [9, 8] on icon "button" at bounding box center [6, 7] width 5 height 5
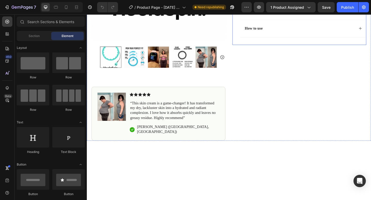
scroll to position [282, 0]
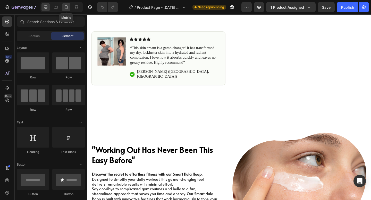
click at [66, 10] on icon at bounding box center [66, 7] width 5 height 5
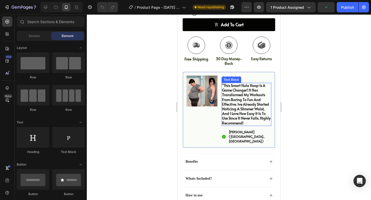
scroll to position [290, 0]
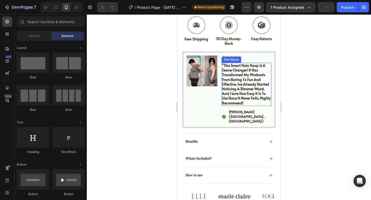
click at [235, 88] on p ""this smart hula hoop is a game changer! it has transformed my workouts from bo…" at bounding box center [246, 84] width 49 height 42
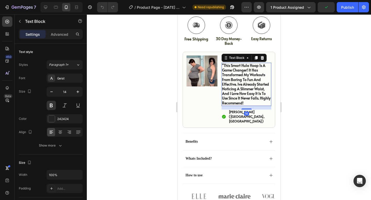
click at [235, 88] on p ""this smart hula hoop is a game changer! it has transformed my workouts from bo…" at bounding box center [246, 84] width 49 height 42
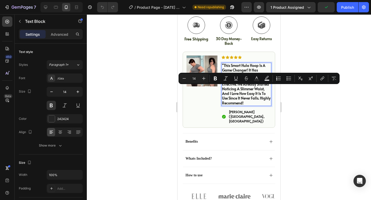
click at [249, 99] on p ""this smart hula hoop is a game changer! it has transformed my workouts from bo…" at bounding box center [246, 84] width 49 height 42
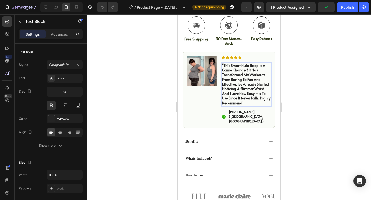
click at [247, 102] on p ""this smart hula hoop is a game changer! it has transformed my workouts from bo…" at bounding box center [246, 84] width 49 height 42
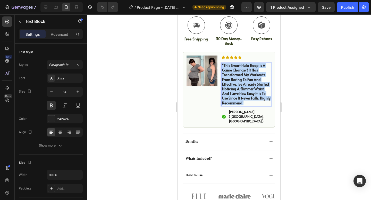
click at [247, 102] on p ""this smart hula hoop is a game changer! it has transformed my workouts from bo…" at bounding box center [246, 84] width 49 height 42
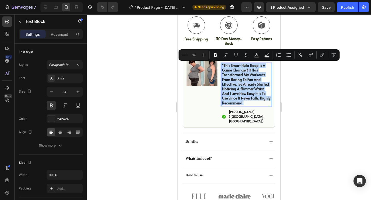
copy p ""this smart hula hoop is a game changer! it has transformed my workouts from bo…"
click at [233, 112] on strong "[PERSON_NAME] ([GEOGRAPHIC_DATA],[GEOGRAPHIC_DATA])" at bounding box center [247, 117] width 36 height 14
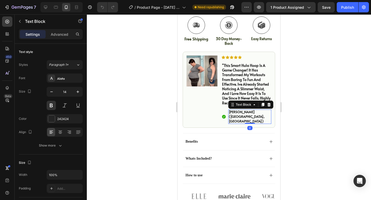
click at [230, 112] on strong "[PERSON_NAME] ([GEOGRAPHIC_DATA],[GEOGRAPHIC_DATA])" at bounding box center [247, 117] width 36 height 14
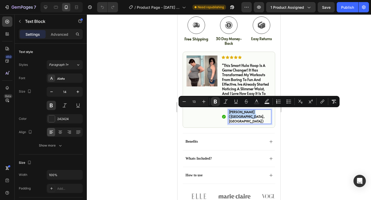
copy strong "[PERSON_NAME] ([GEOGRAPHIC_DATA],[GEOGRAPHIC_DATA])"
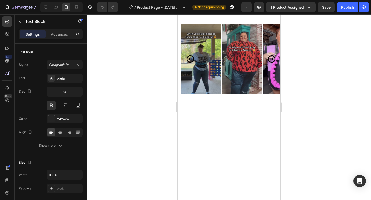
scroll to position [1097, 0]
